Goal: Task Accomplishment & Management: Manage account settings

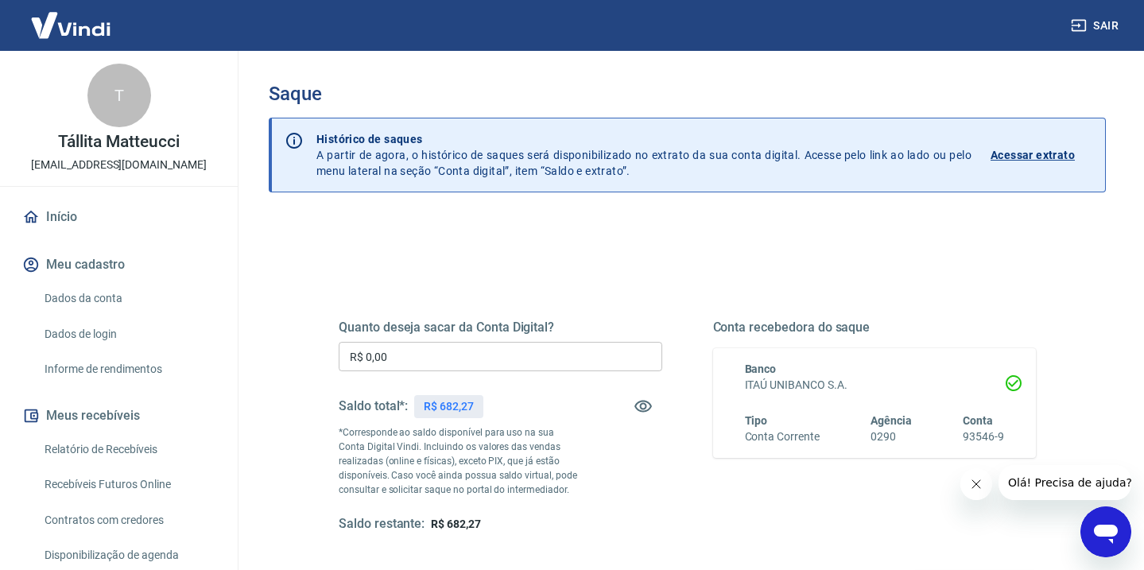
click at [533, 357] on input "R$ 0,00" at bounding box center [500, 356] width 323 height 29
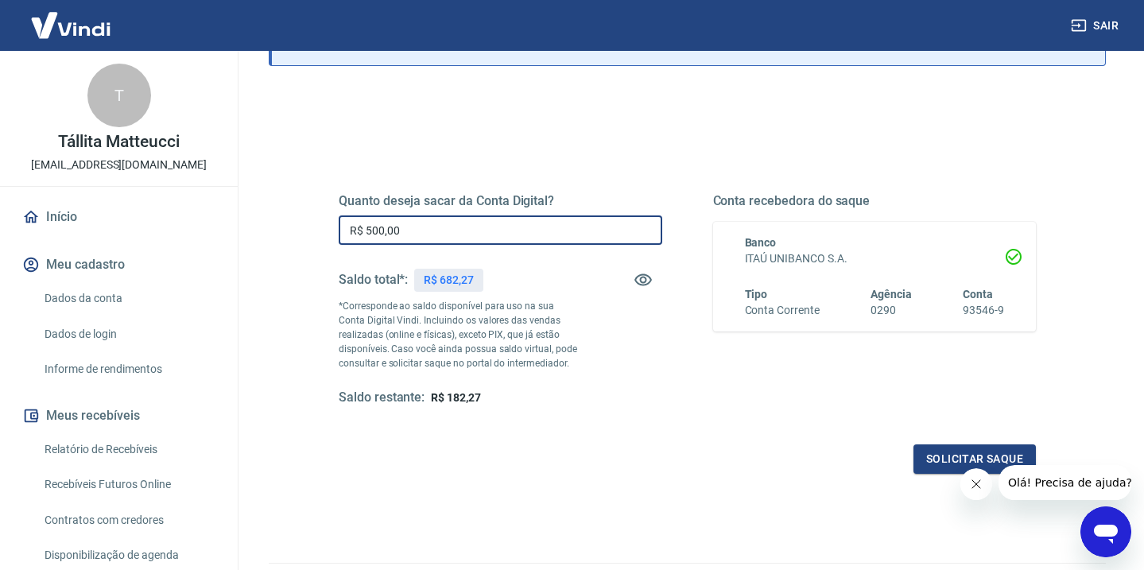
scroll to position [215, 0]
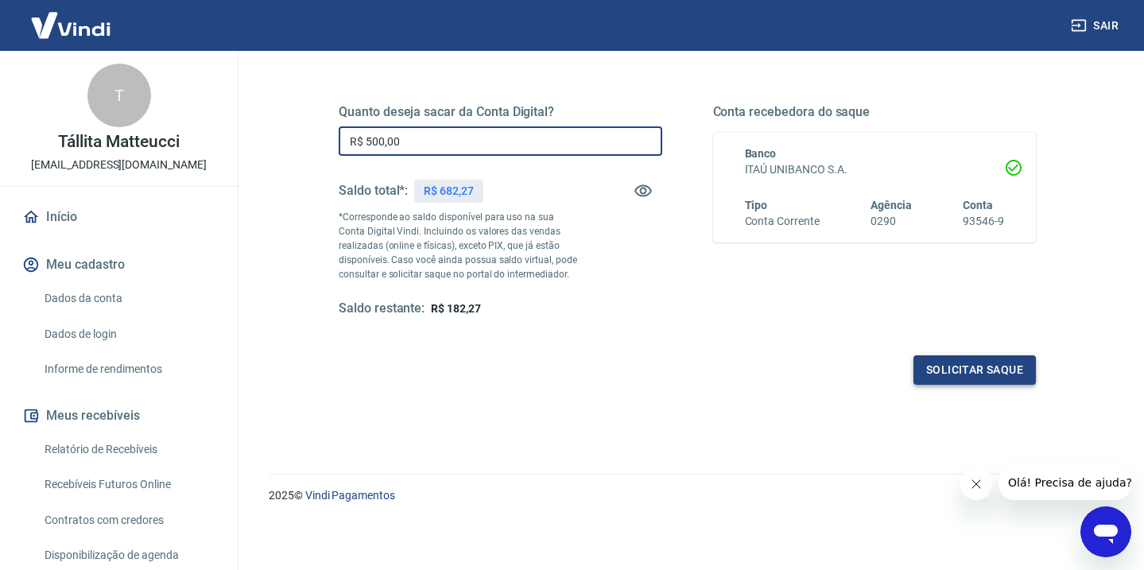
type input "R$ 500,00"
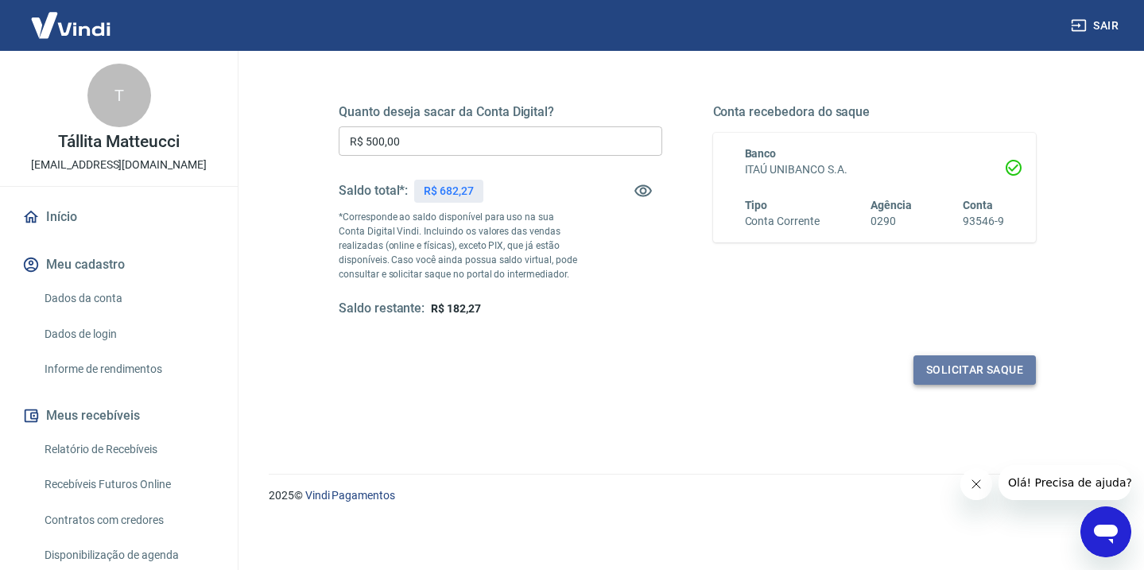
click at [981, 363] on button "Solicitar saque" at bounding box center [974, 369] width 122 height 29
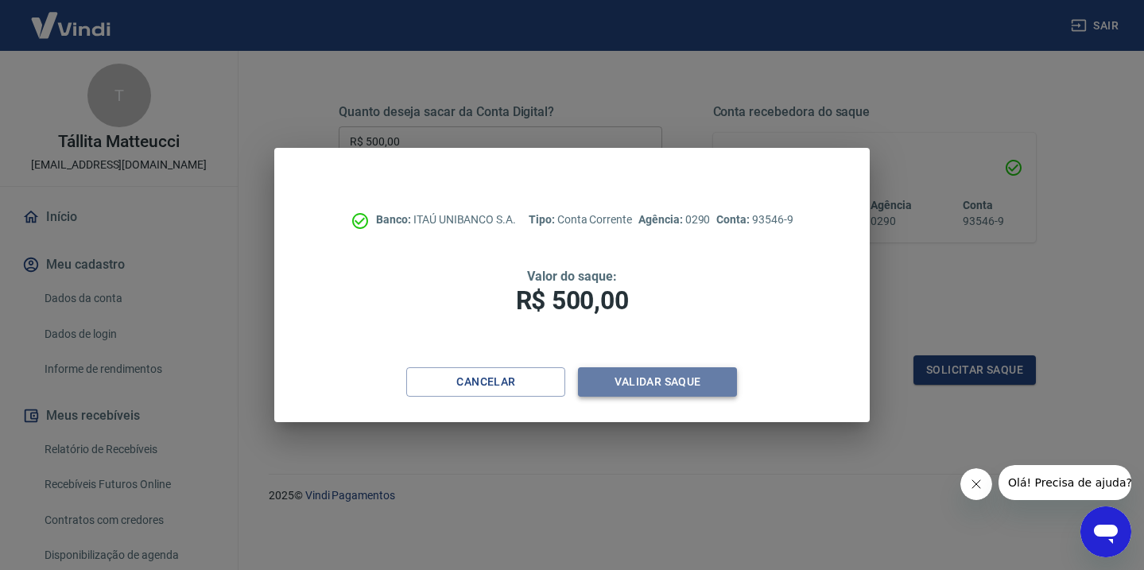
click at [637, 391] on button "Validar saque" at bounding box center [657, 381] width 159 height 29
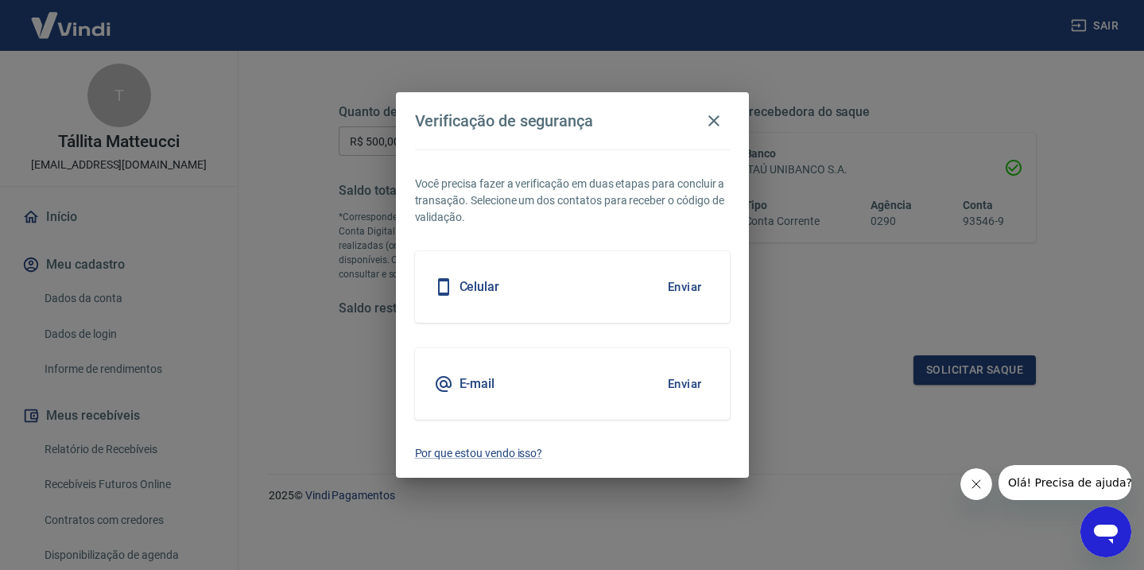
click at [671, 381] on button "Enviar" at bounding box center [685, 383] width 52 height 33
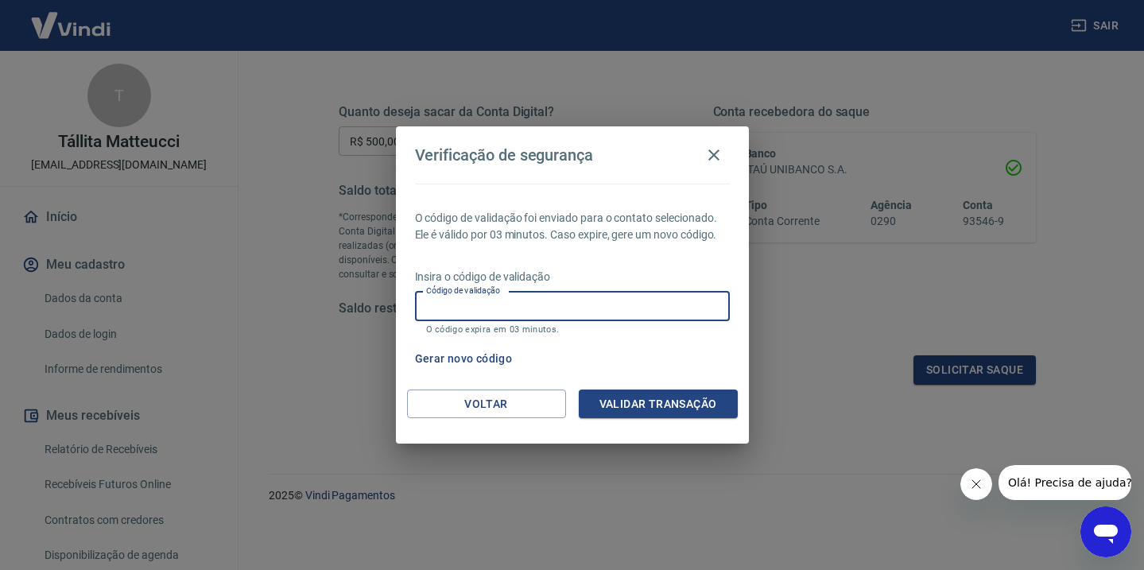
click at [662, 308] on input "Código de validação" at bounding box center [572, 306] width 315 height 29
type input "290593"
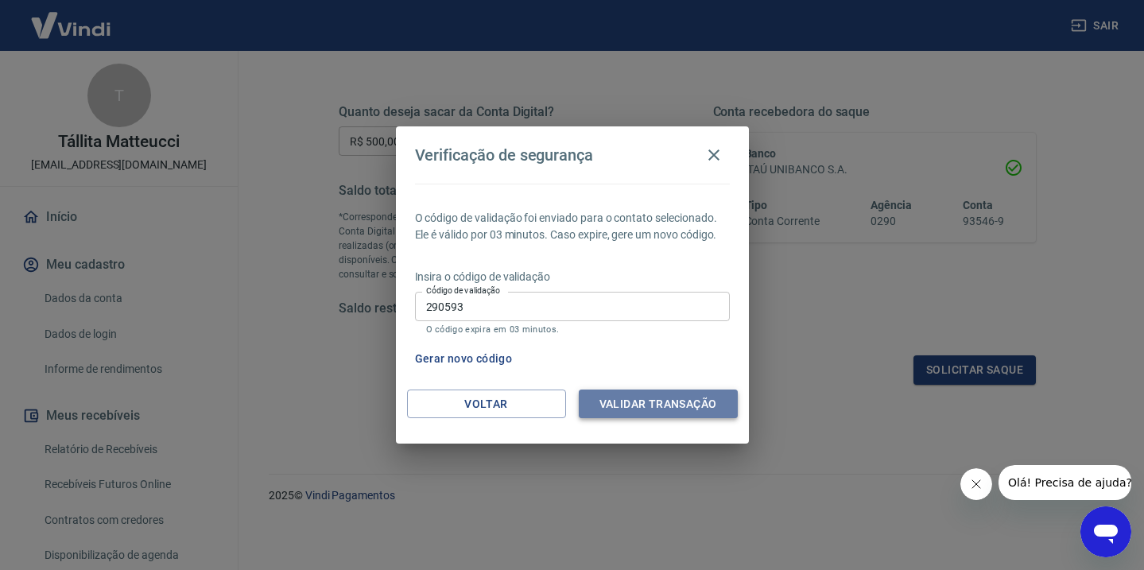
click at [720, 404] on button "Validar transação" at bounding box center [658, 403] width 159 height 29
